Goal: Task Accomplishment & Management: Manage account settings

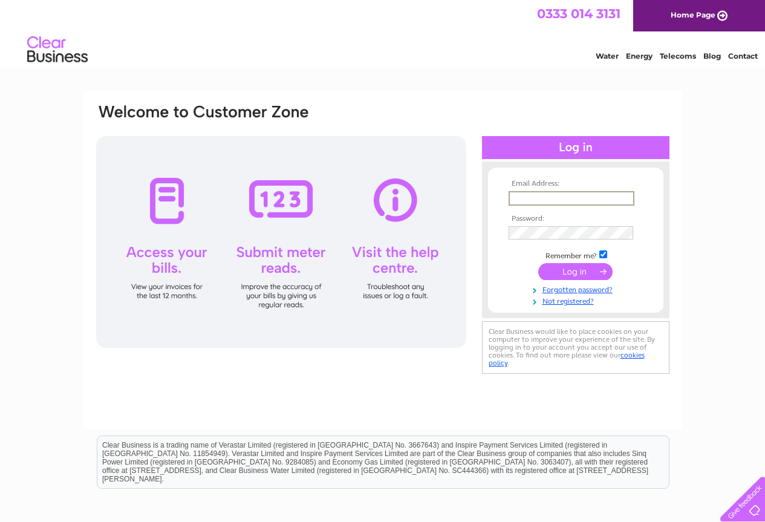
click at [523, 199] on input "text" at bounding box center [571, 198] width 126 height 15
type input "wagreen1@hotmail.co.uk"
click at [538, 263] on input "submit" at bounding box center [575, 271] width 74 height 17
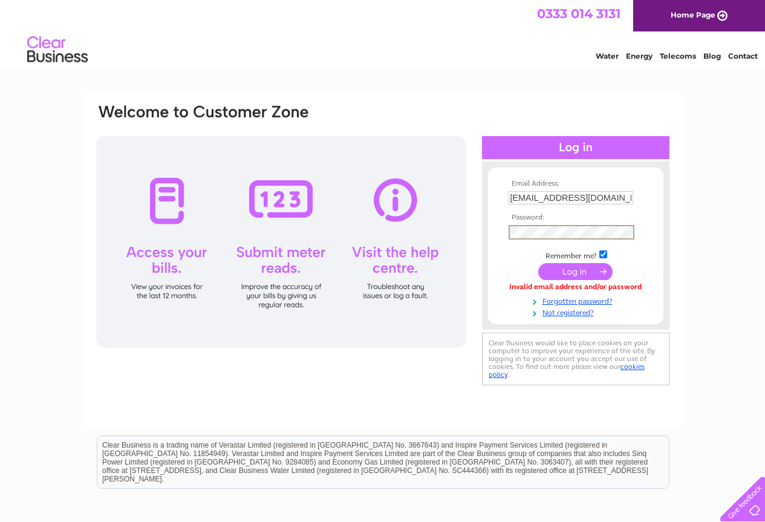
click at [538, 263] on input "submit" at bounding box center [575, 271] width 74 height 17
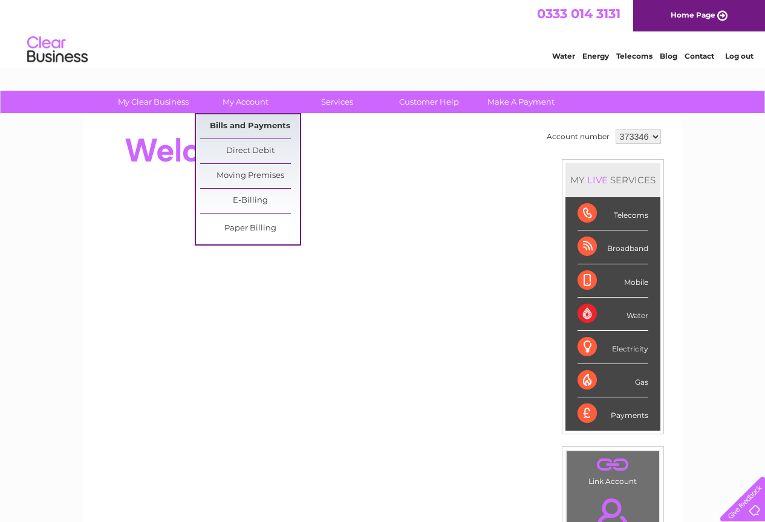
click at [254, 125] on link "Bills and Payments" at bounding box center [250, 126] width 100 height 24
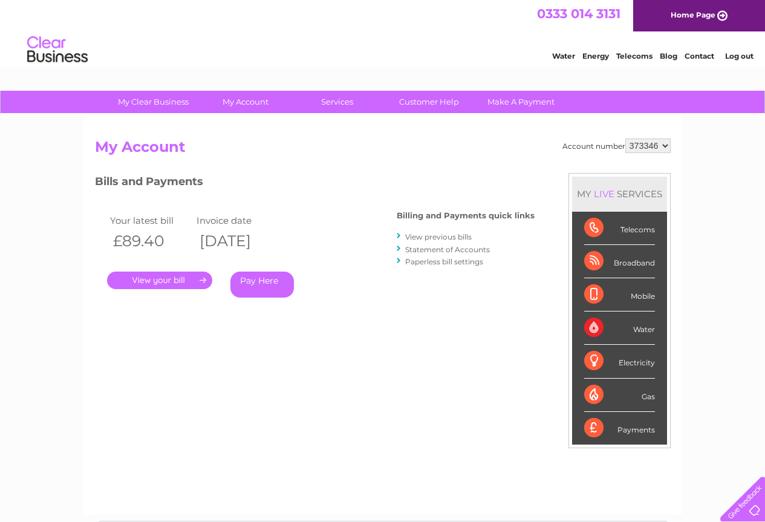
click at [172, 282] on link "." at bounding box center [159, 280] width 105 height 18
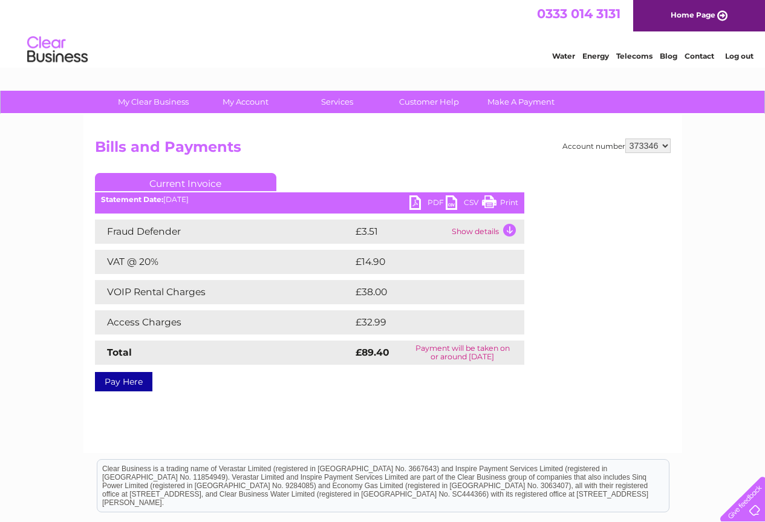
click at [428, 203] on link "PDF" at bounding box center [427, 204] width 36 height 18
click at [501, 202] on link "Print" at bounding box center [500, 204] width 36 height 18
